Goal: Transaction & Acquisition: Download file/media

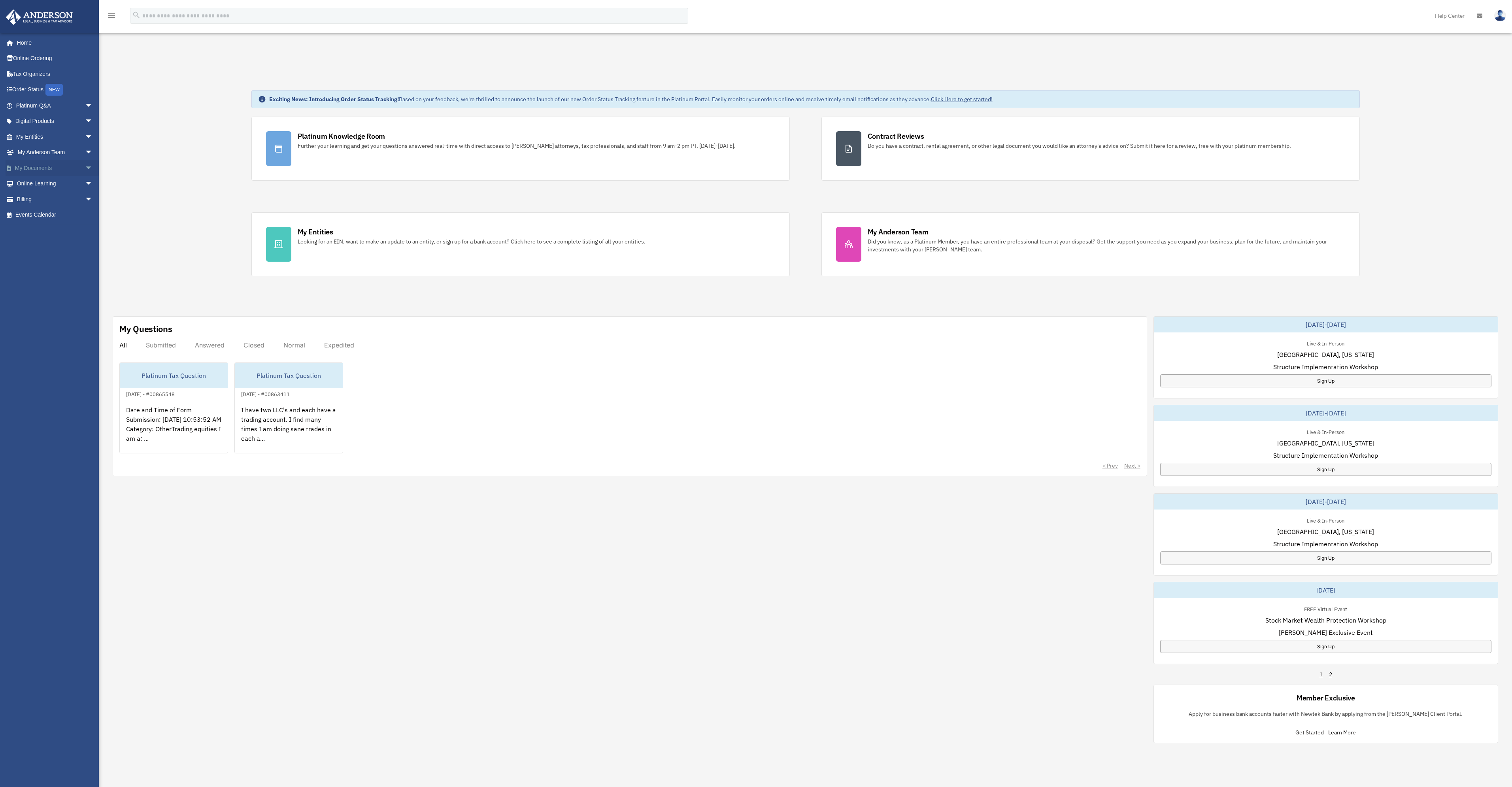
click at [41, 170] on link "My Documents arrow_drop_down" at bounding box center [55, 168] width 99 height 16
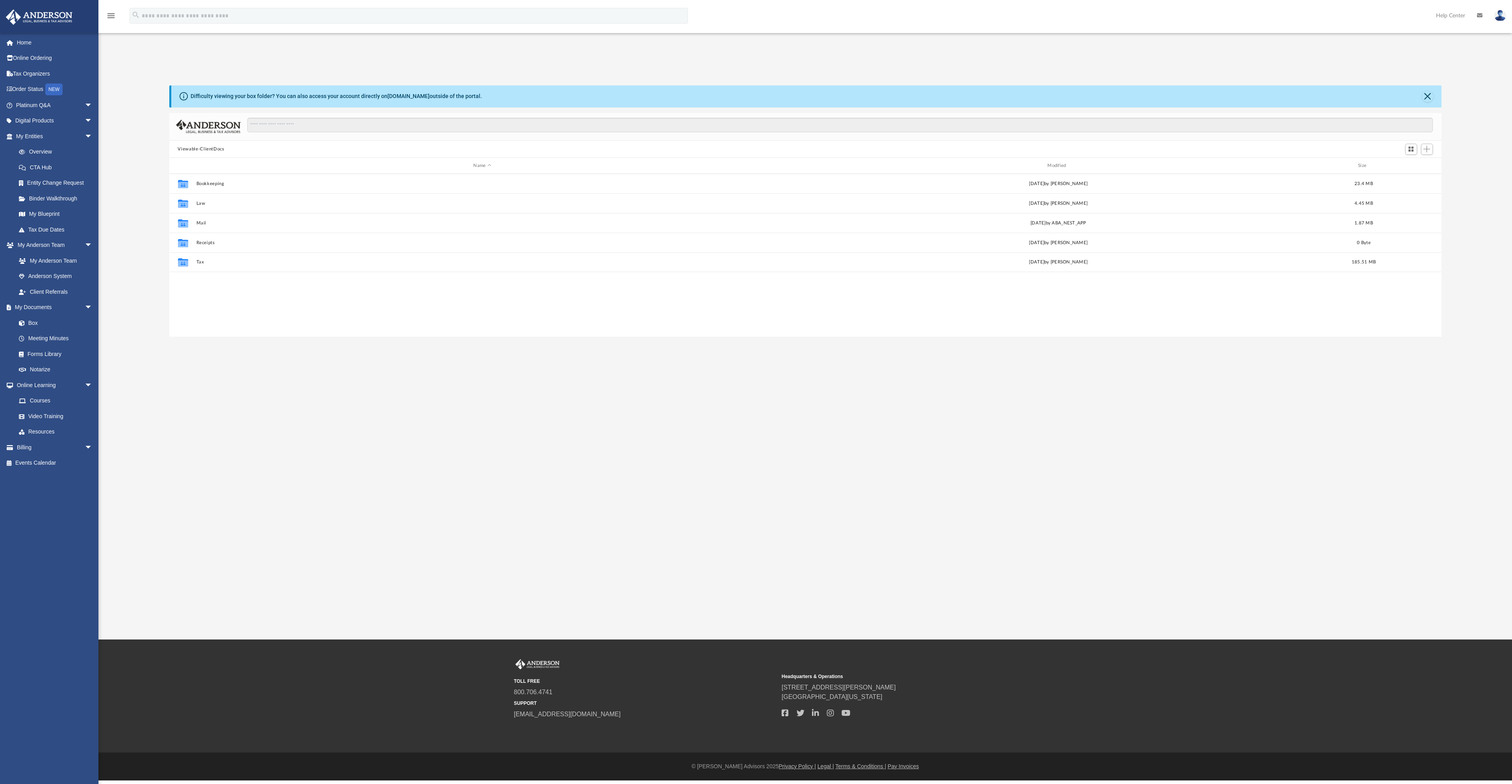
scroll to position [173, 1267]
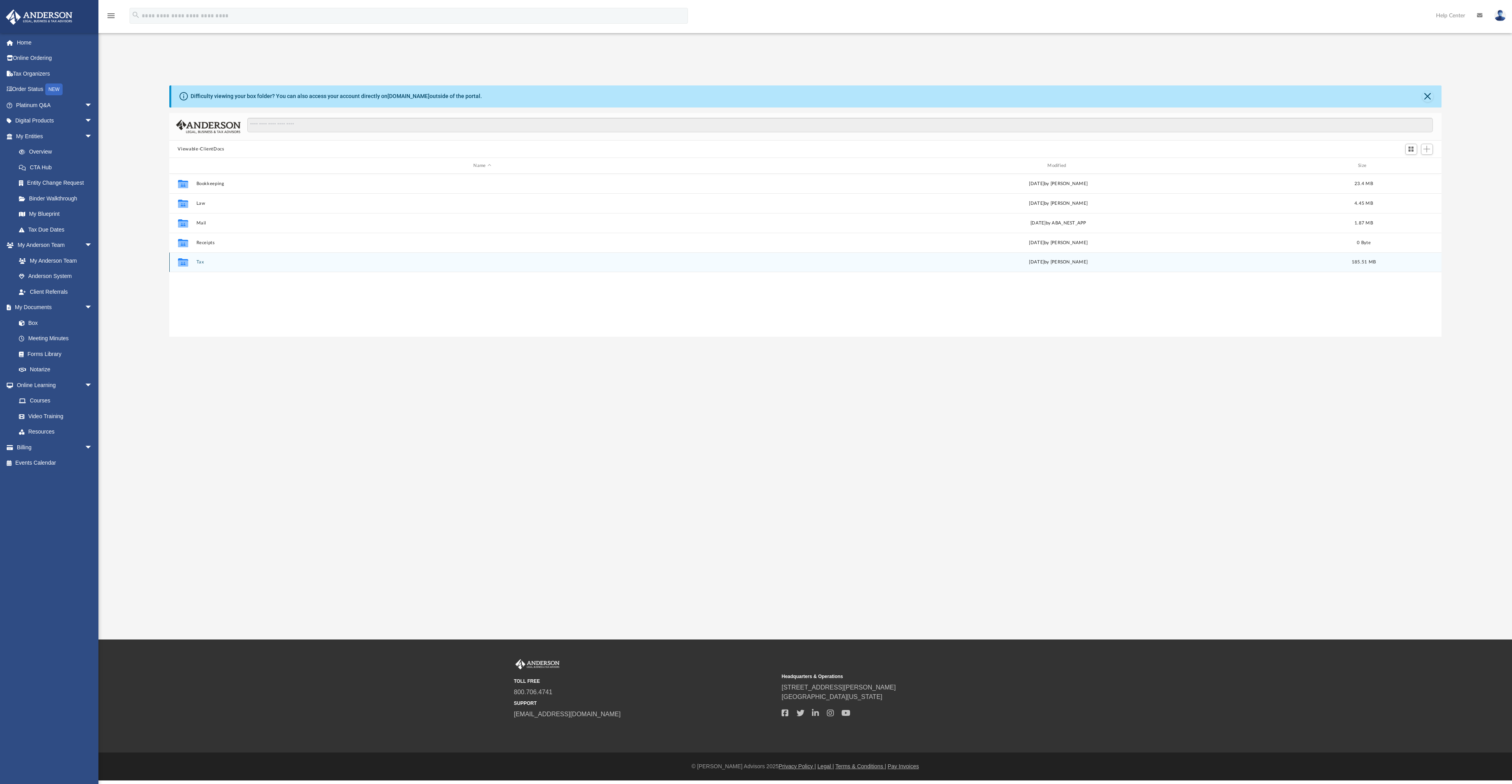
click at [200, 263] on button "Tax" at bounding box center [482, 262] width 572 height 5
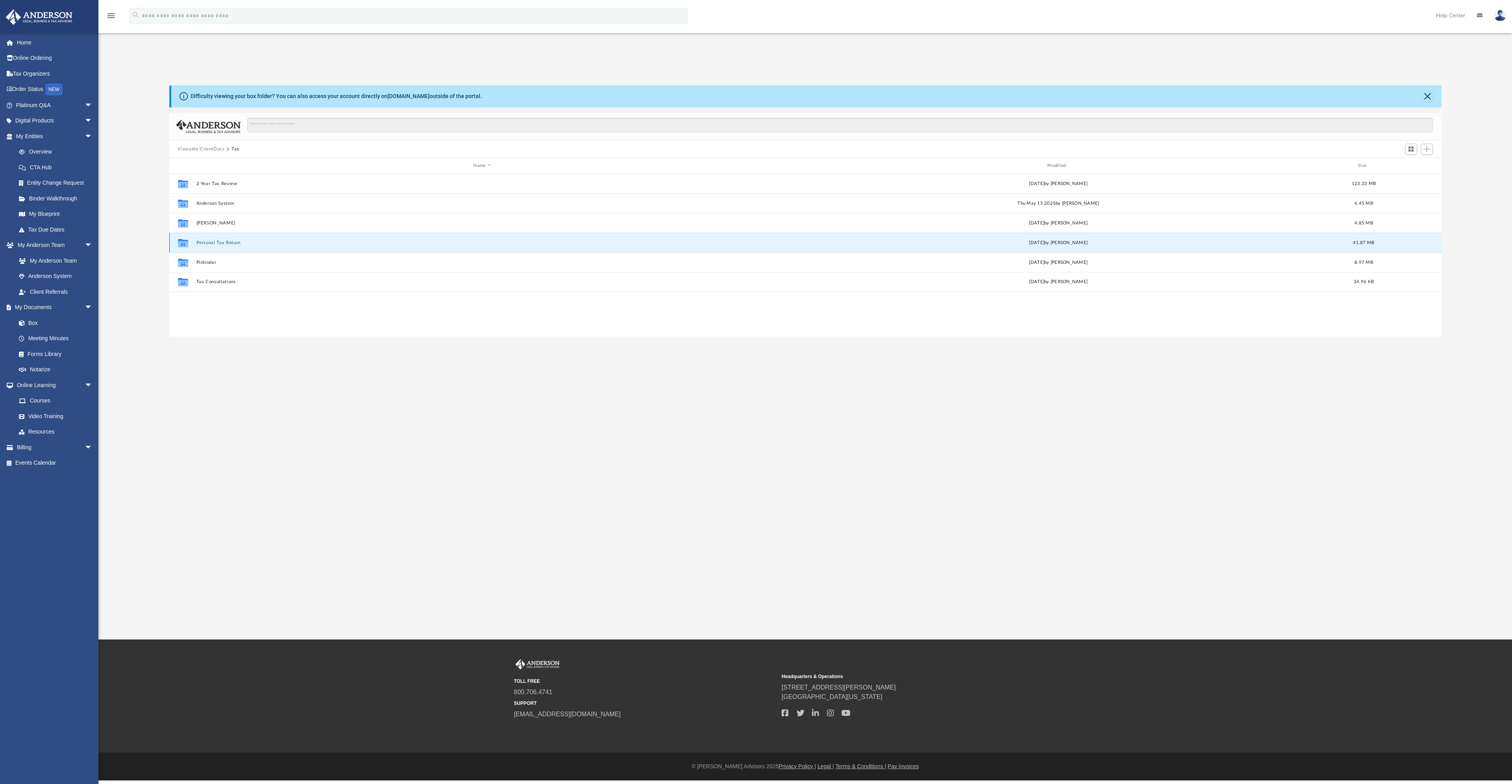
click at [215, 244] on button "Personal Tax Return" at bounding box center [482, 242] width 572 height 5
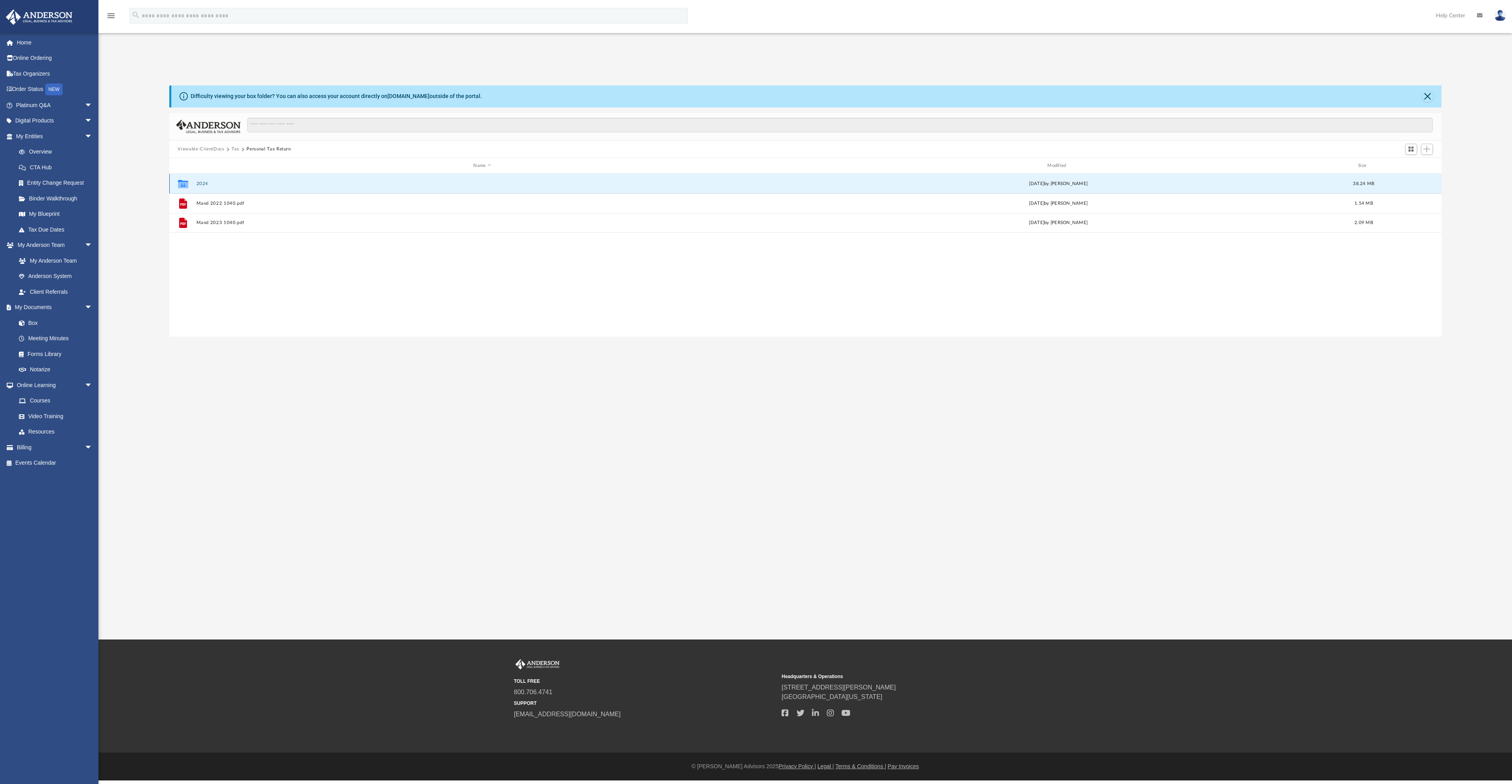
click at [202, 185] on button "2024" at bounding box center [482, 183] width 572 height 5
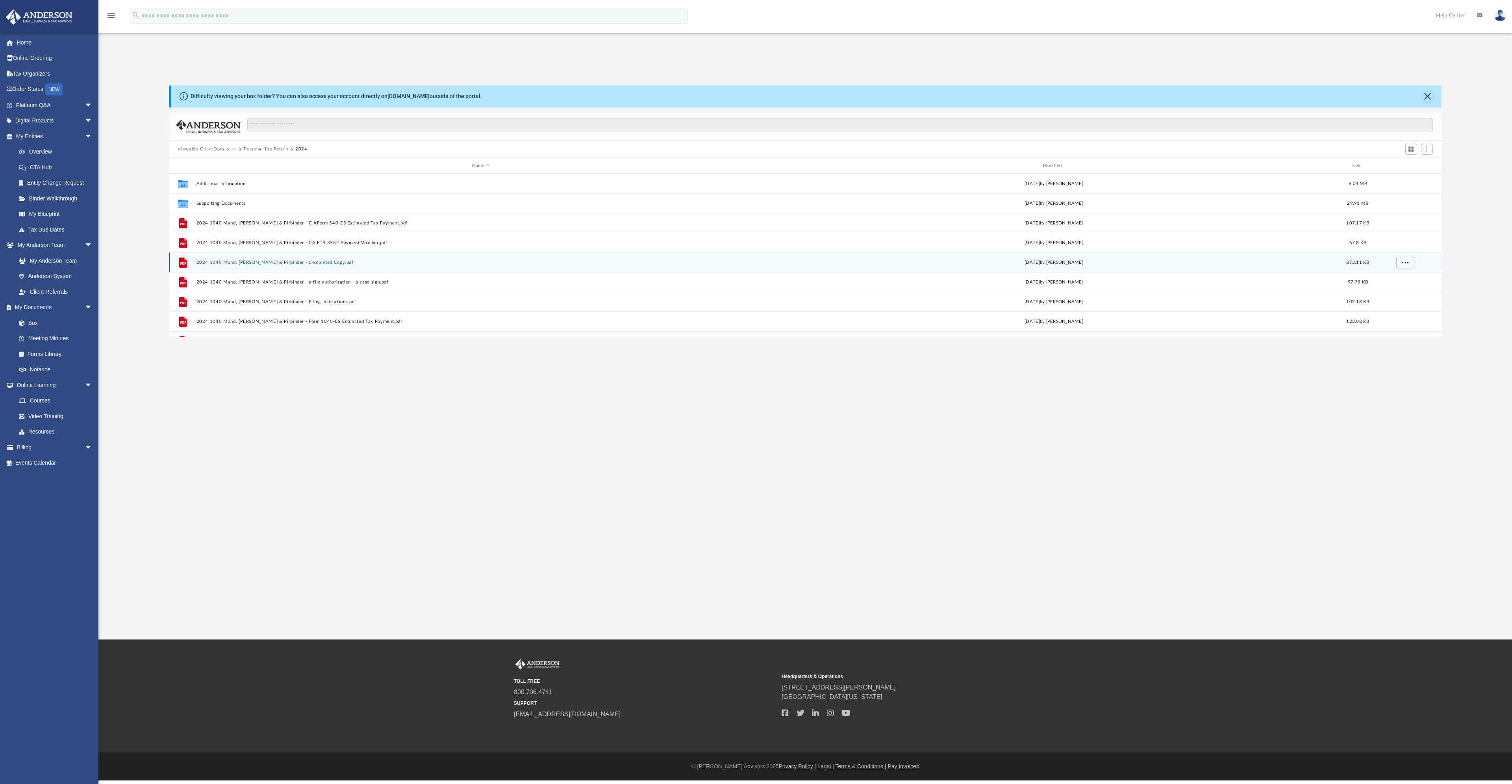
click at [245, 266] on div "File 2024 1040 Mand, [PERSON_NAME] & Pirbinder - Completed Copy.pdf [DATE] by […" at bounding box center [805, 262] width 1272 height 20
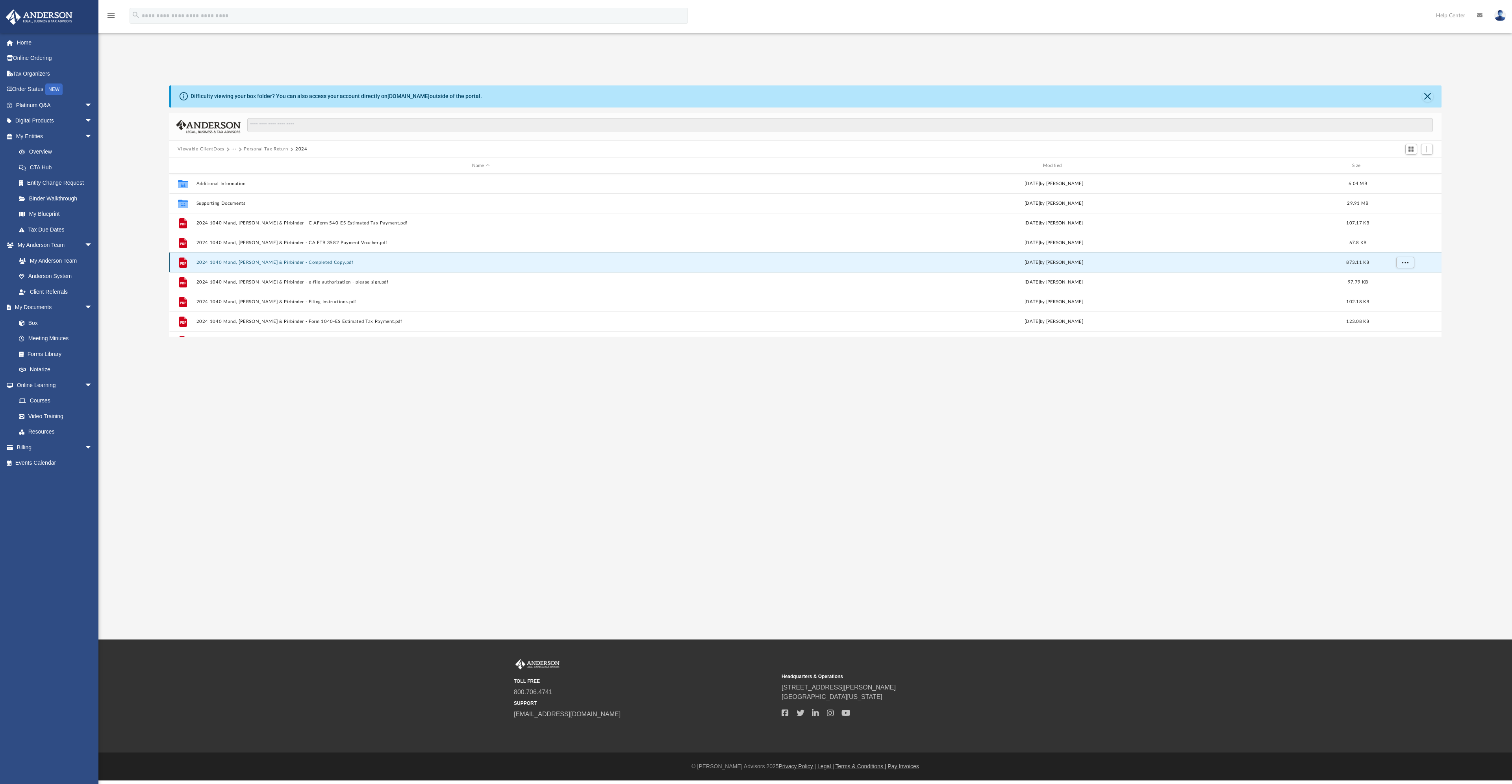
click at [245, 266] on div "File 2024 1040 Mand, [PERSON_NAME] & Pirbinder - Completed Copy.pdf [DATE] by […" at bounding box center [805, 262] width 1272 height 20
click at [312, 262] on button "2024 1040 Mand, [PERSON_NAME] & Pirbinder - Completed Copy.pdf" at bounding box center [481, 262] width 569 height 5
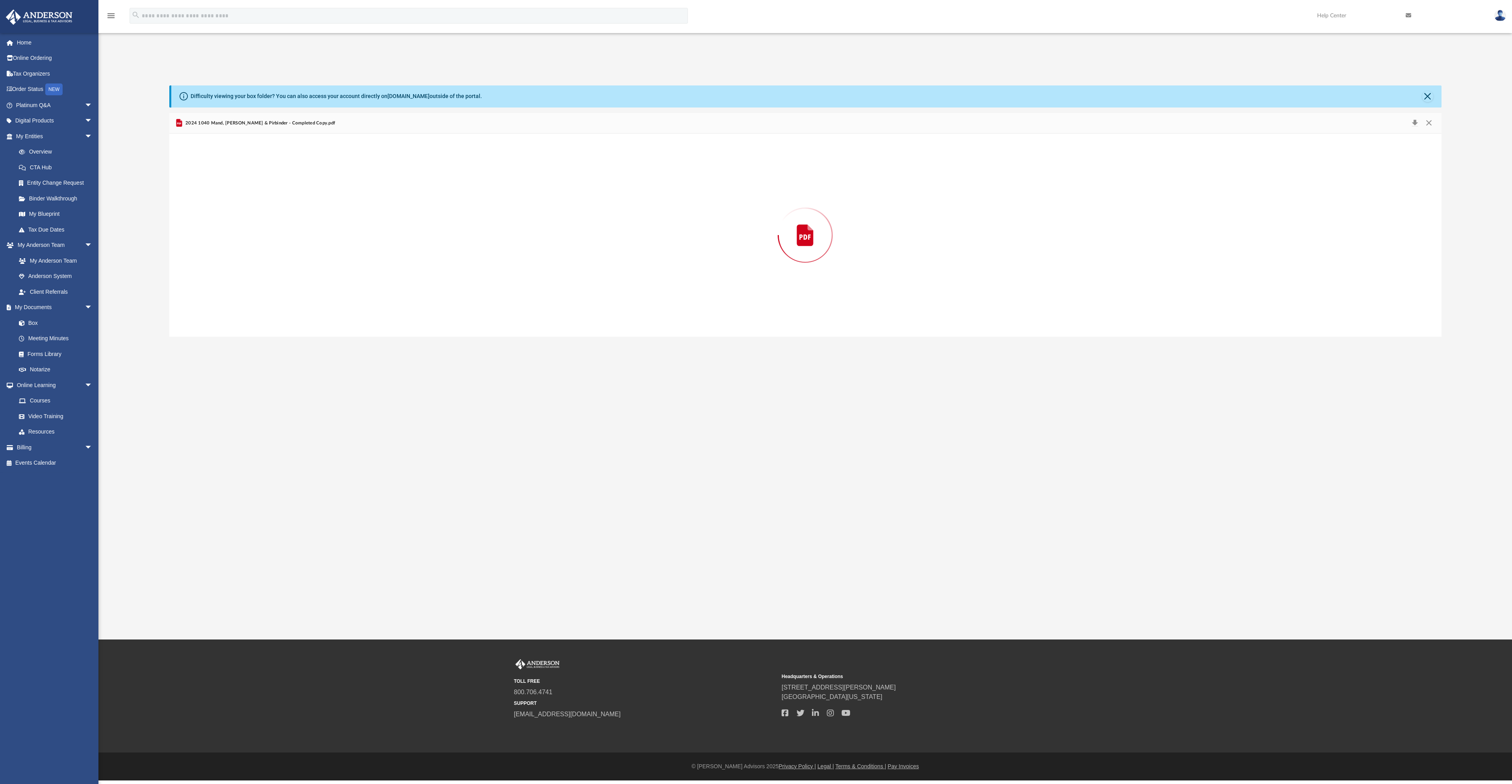
click at [312, 262] on div "Preview" at bounding box center [805, 234] width 1272 height 203
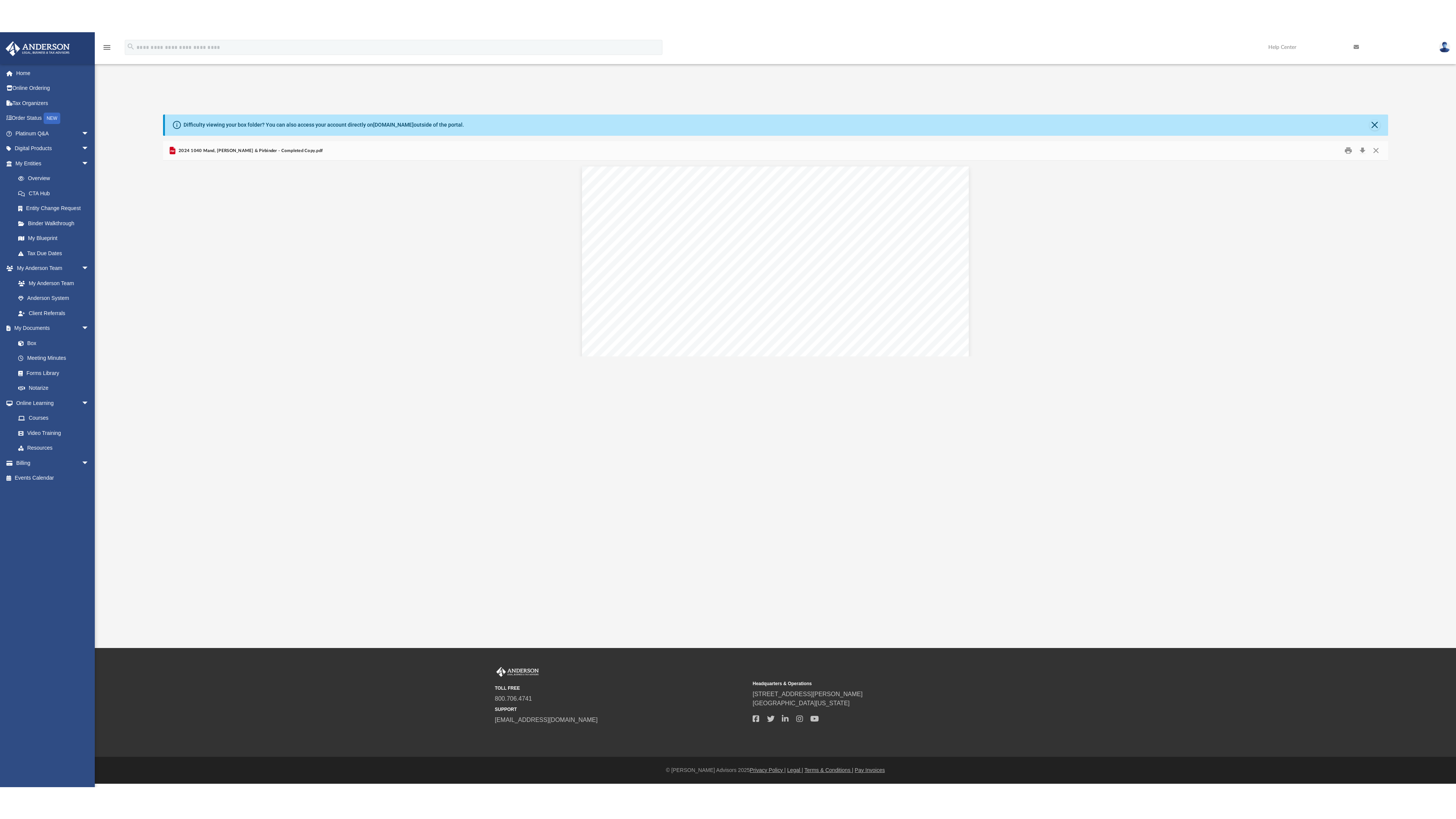
scroll to position [50625, 0]
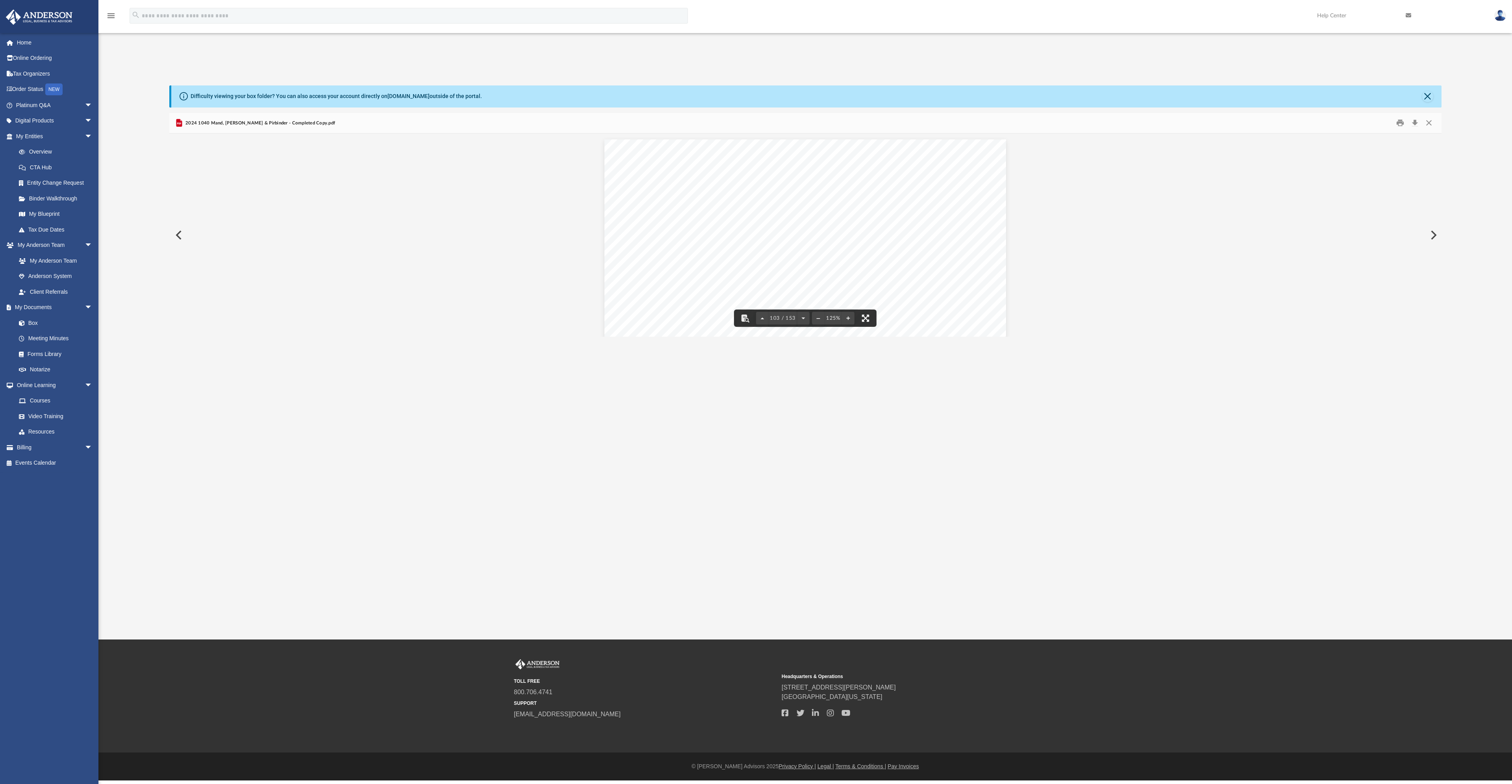
click at [863, 321] on button "File preview" at bounding box center [866, 318] width 18 height 18
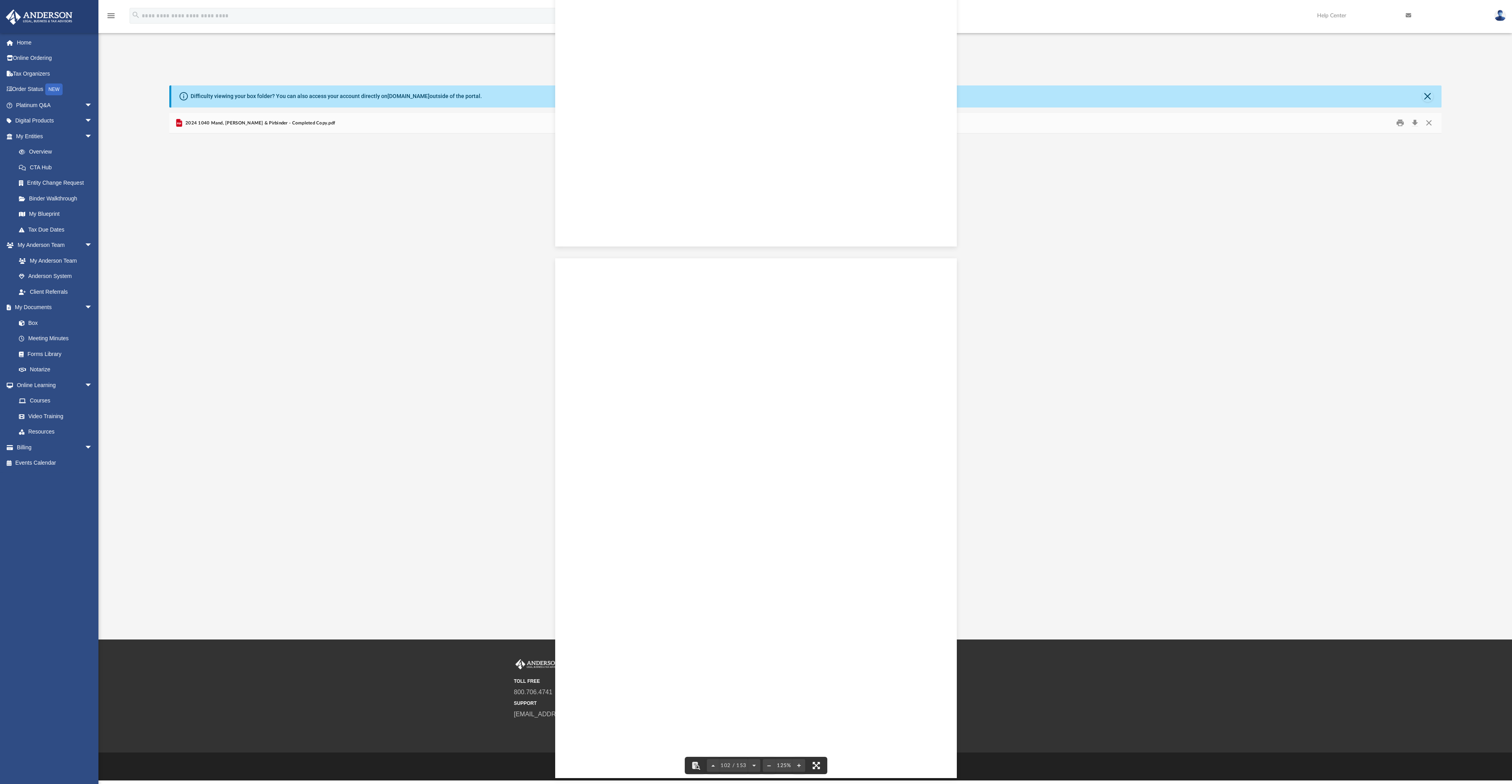
scroll to position [52018, 0]
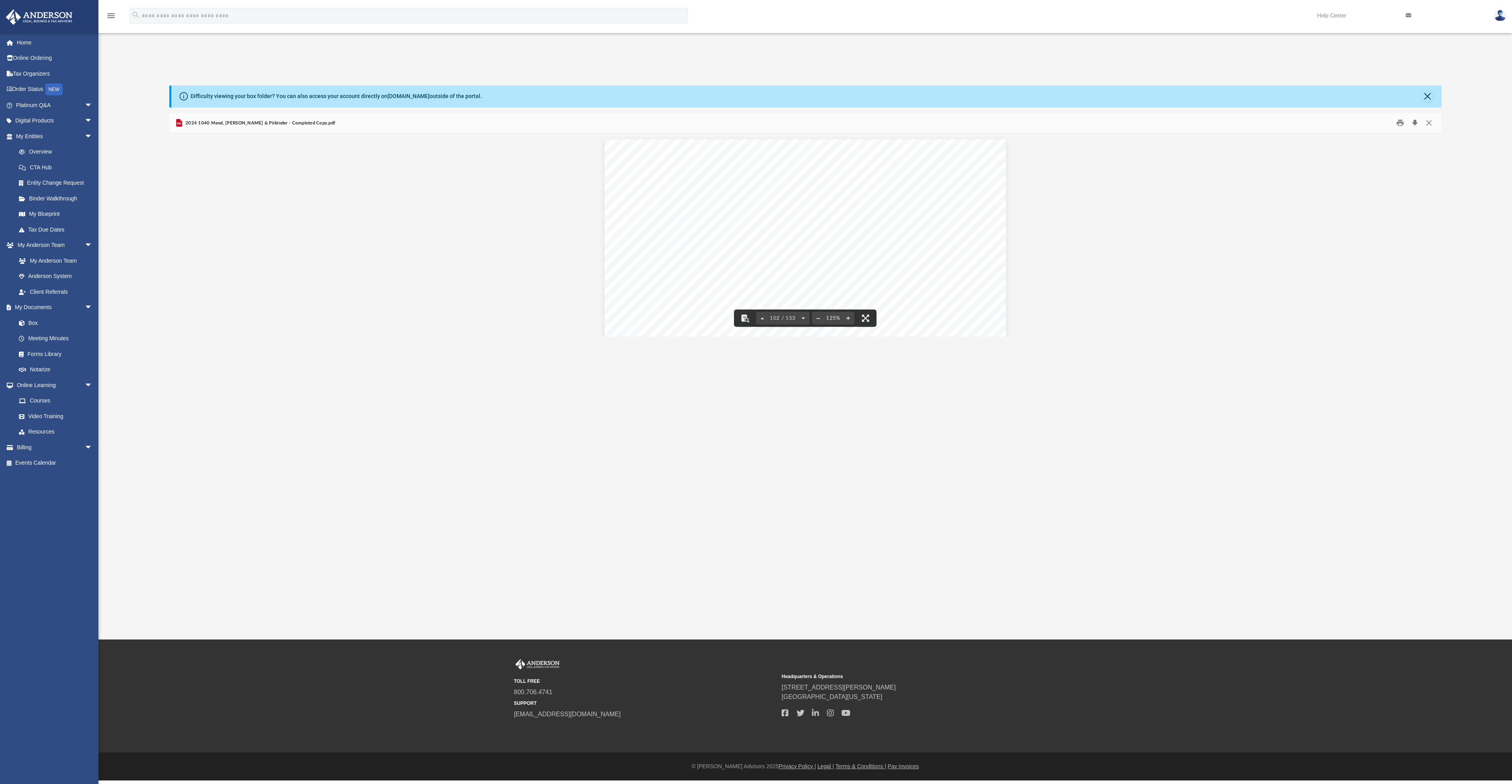
click at [1414, 122] on button "Download" at bounding box center [1416, 123] width 14 height 12
